Goal: Information Seeking & Learning: Learn about a topic

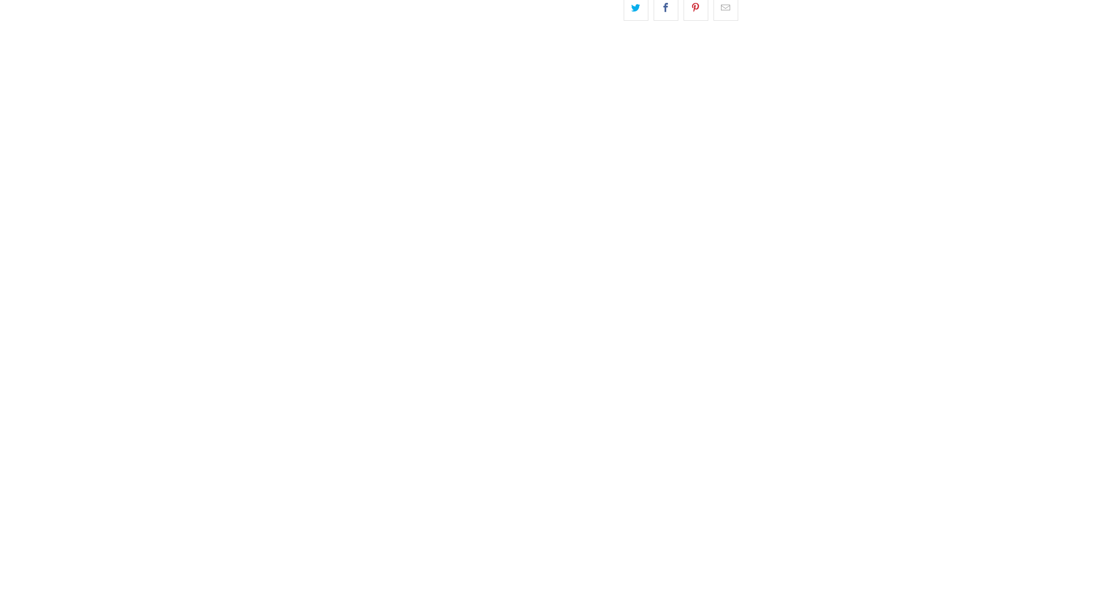
scroll to position [338, 0]
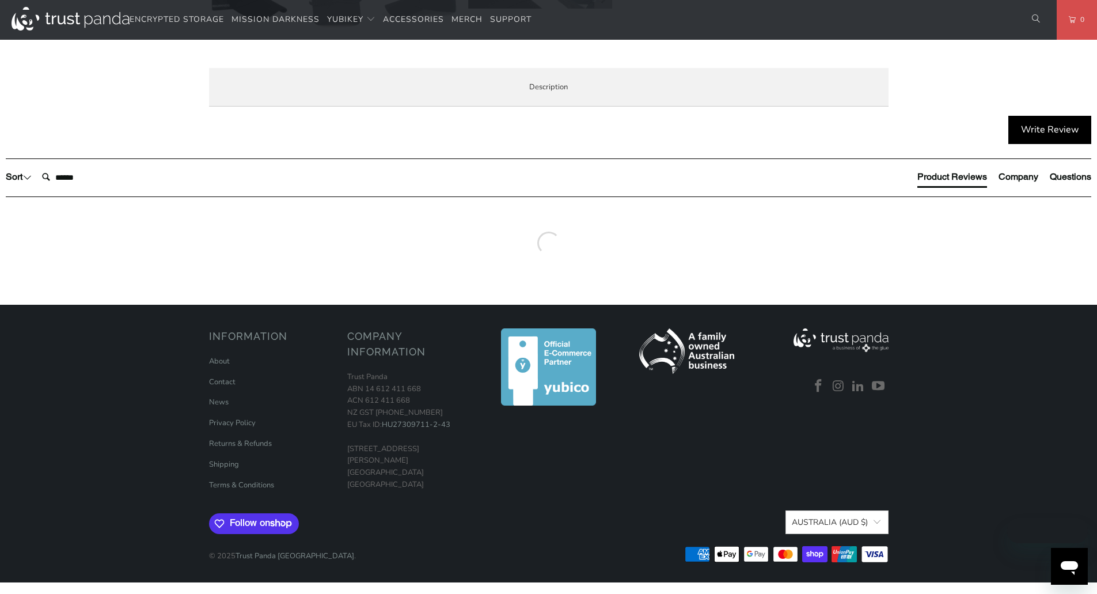
scroll to position [571, 0]
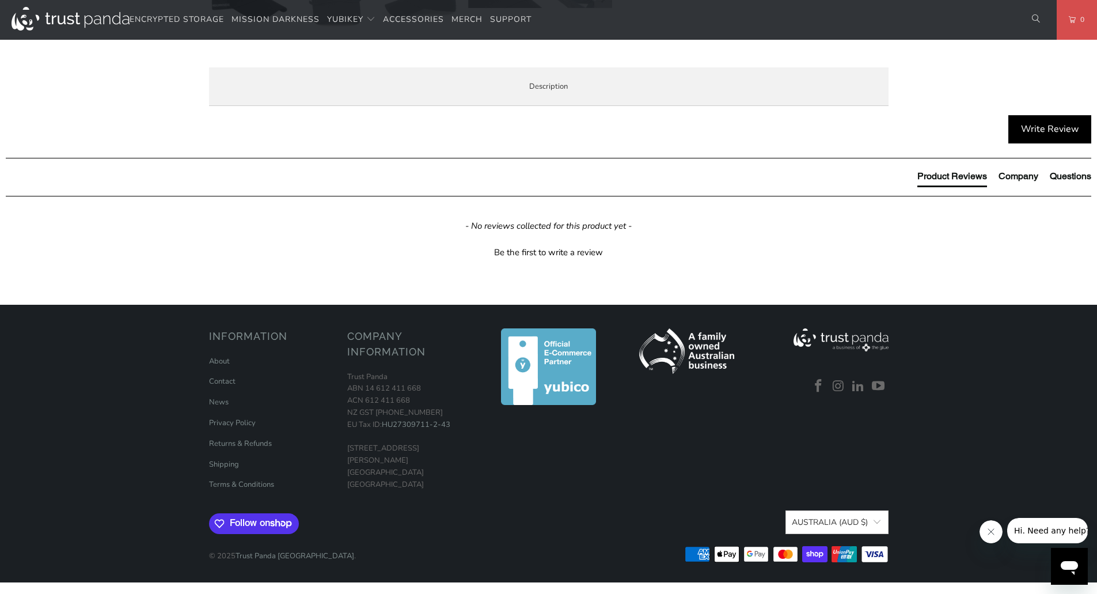
drag, startPoint x: 765, startPoint y: 177, endPoint x: 801, endPoint y: 179, distance: 36.3
click at [0, 0] on p "The Mission Darkness™ EMF Blackout Hat is a comfortable shielded baseball style…" at bounding box center [0, 0] width 0 height 0
drag, startPoint x: 767, startPoint y: 180, endPoint x: 797, endPoint y: 185, distance: 30.4
click at [0, 0] on p "The Mission Darkness™ EMF Blackout Hat is a comfortable shielded baseball style…" at bounding box center [0, 0] width 0 height 0
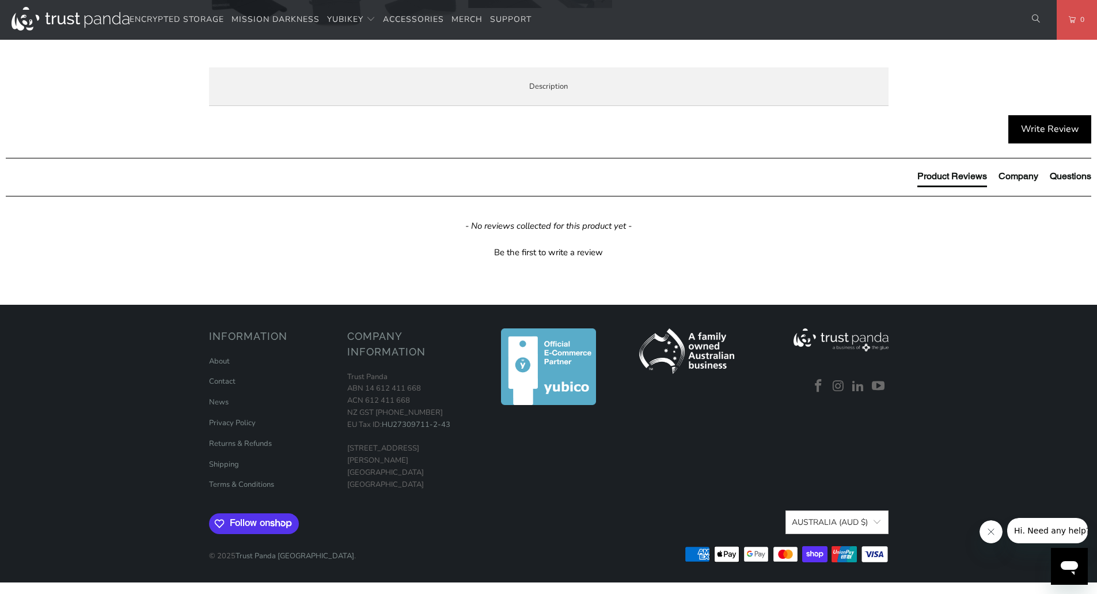
copy p "TitanRF"
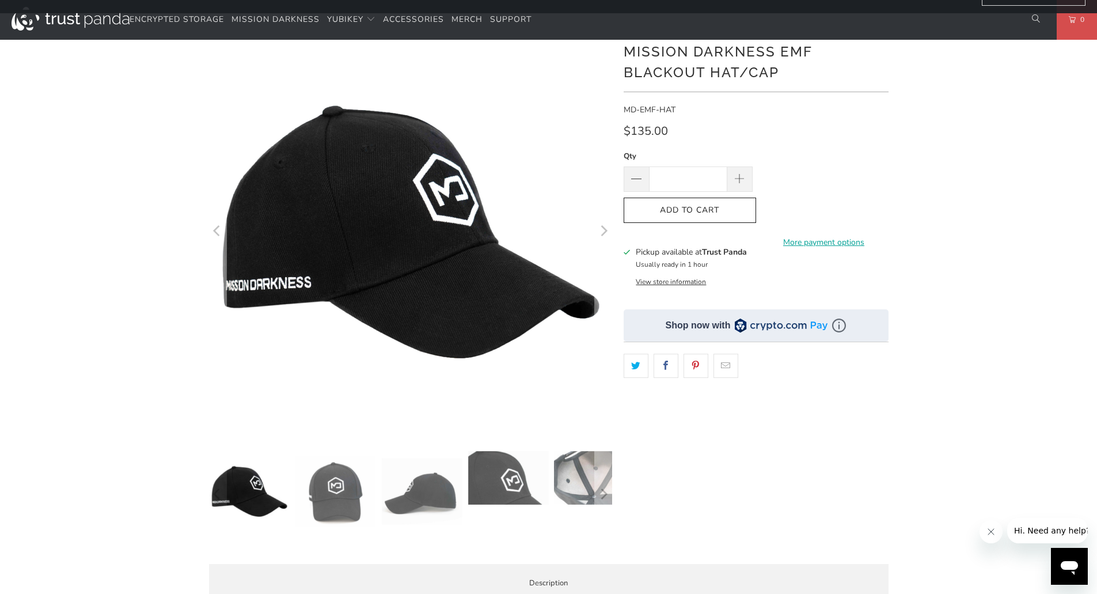
scroll to position [0, 0]
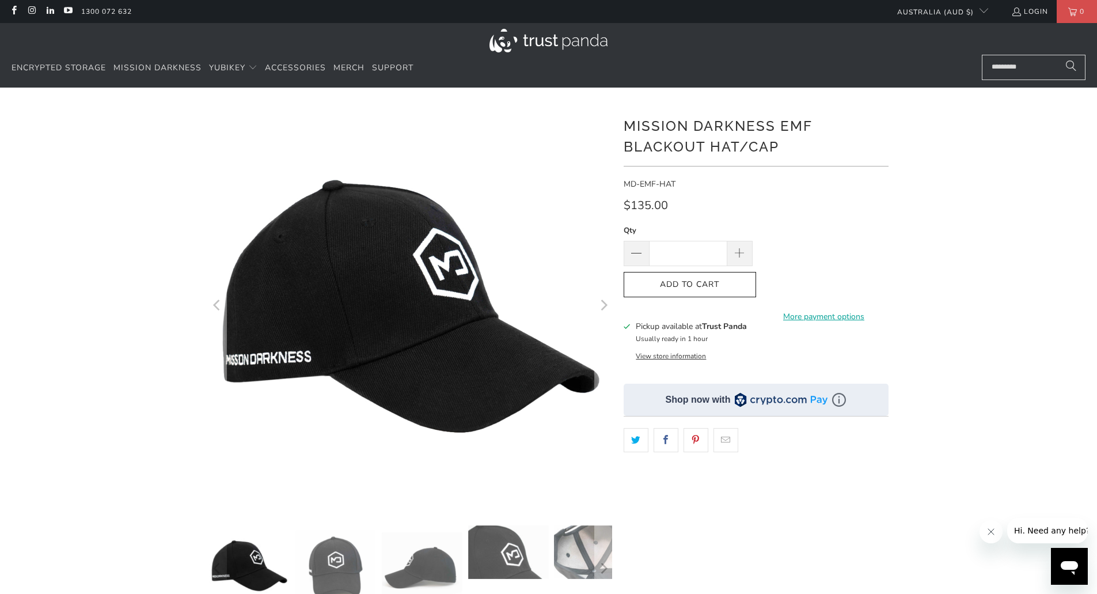
click at [549, 36] on img at bounding box center [549, 41] width 118 height 24
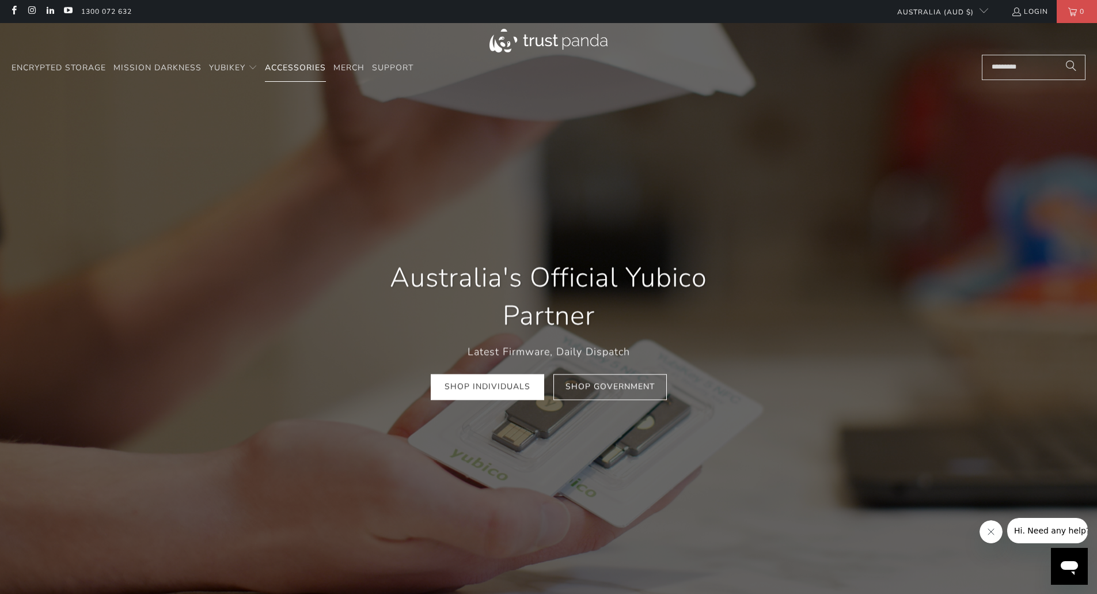
click at [313, 66] on span "Accessories" at bounding box center [295, 67] width 61 height 11
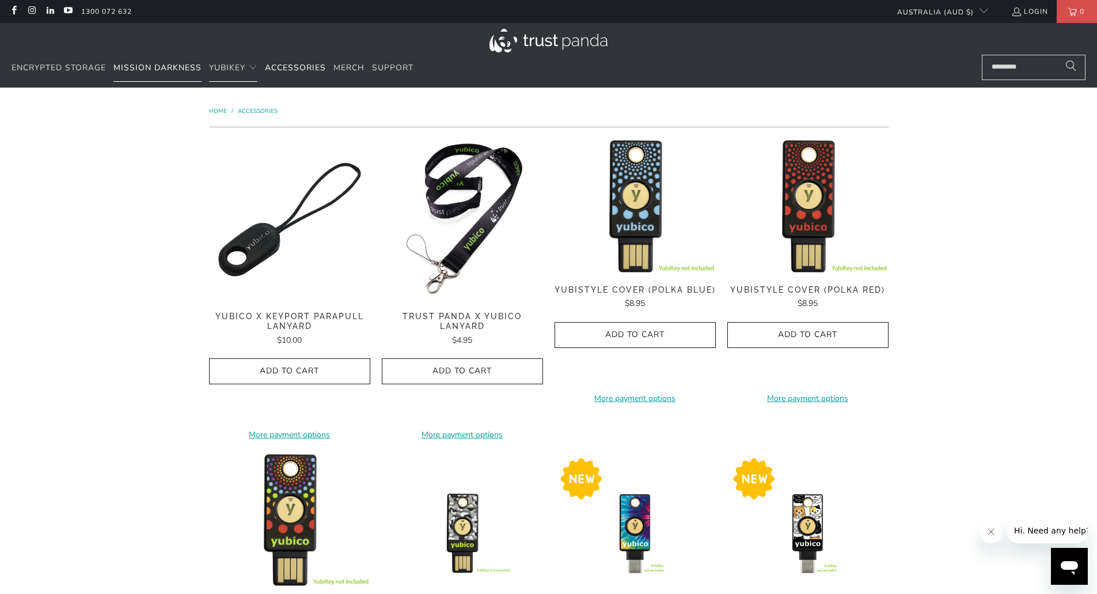
click at [163, 65] on span "Mission Darkness" at bounding box center [157, 67] width 88 height 11
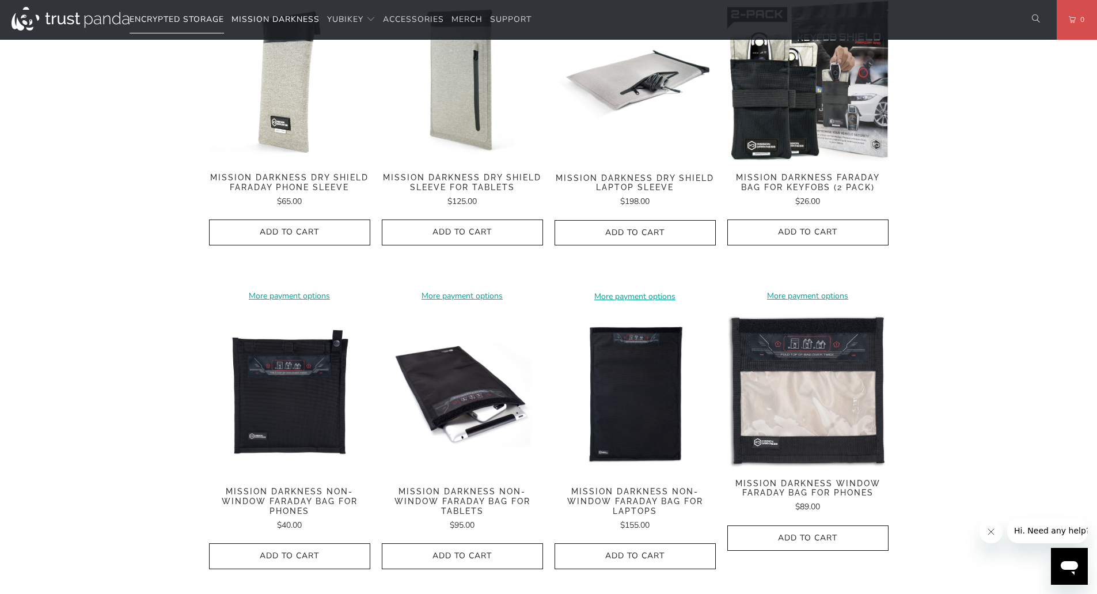
scroll to position [498, 0]
